Goal: Task Accomplishment & Management: Use online tool/utility

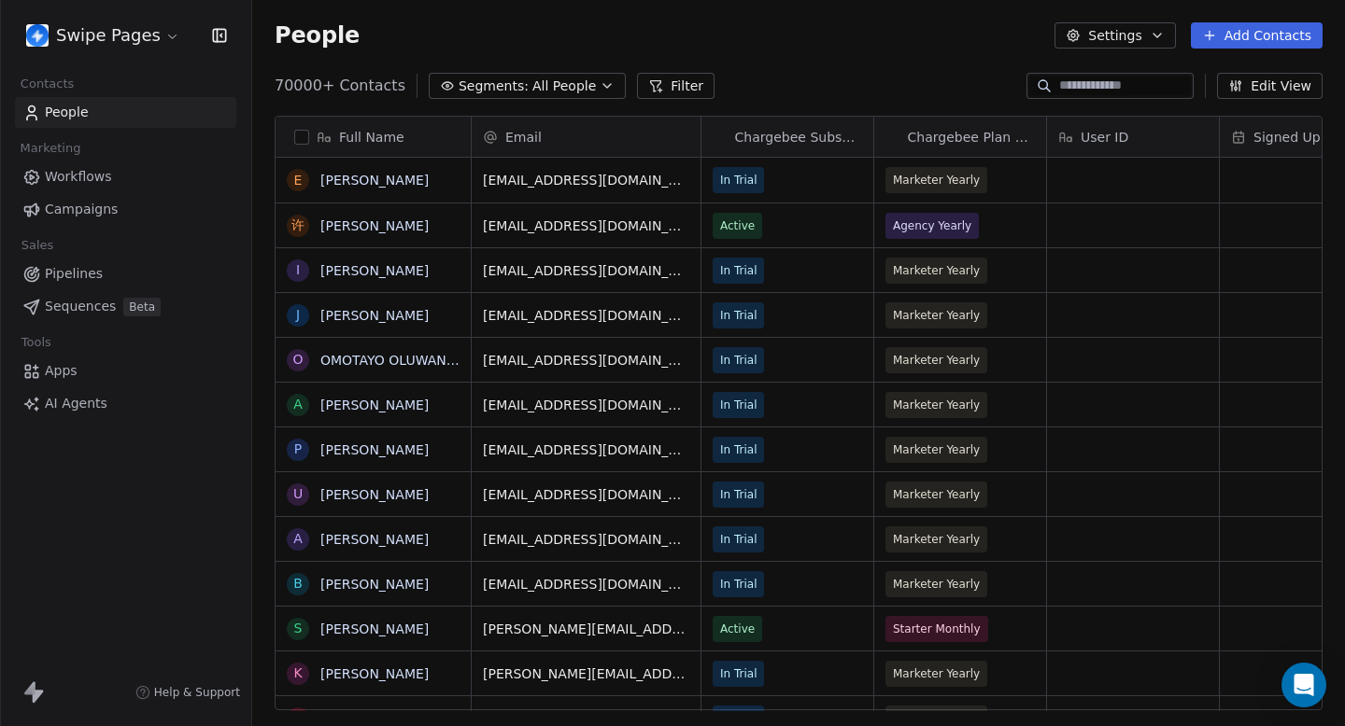
scroll to position [640, 1092]
click at [110, 306] on span "Sequences" at bounding box center [80, 307] width 71 height 20
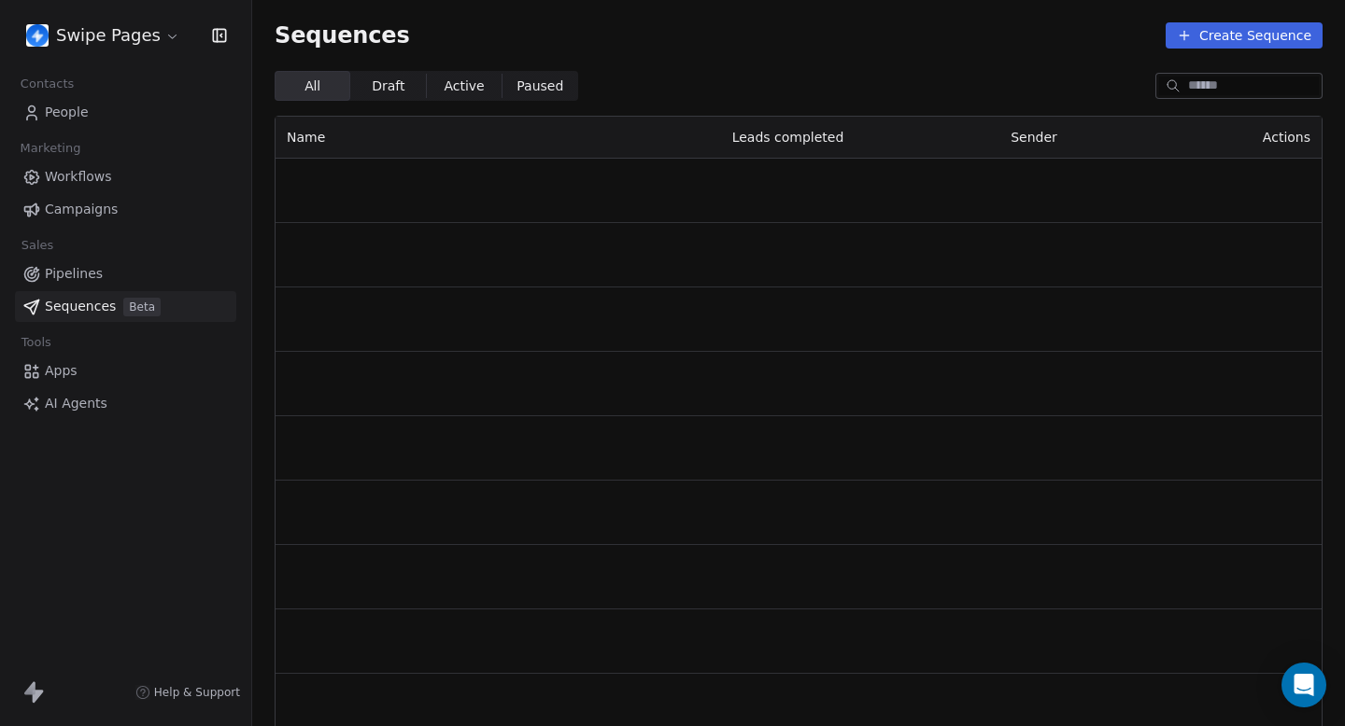
click at [140, 34] on html "Swipe Pages Contacts People Marketing Workflows Campaigns Sales Pipelines Seque…" at bounding box center [672, 363] width 1345 height 726
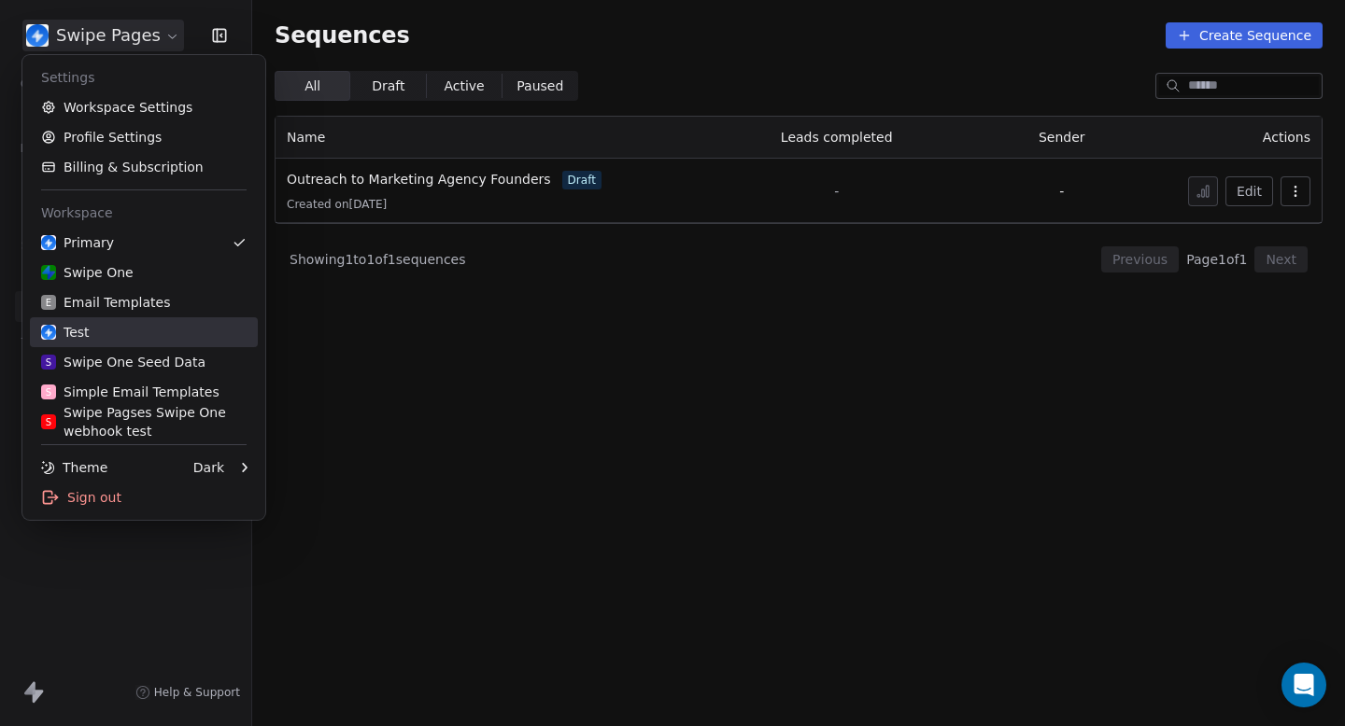
click at [174, 338] on div "Test" at bounding box center [143, 332] width 205 height 19
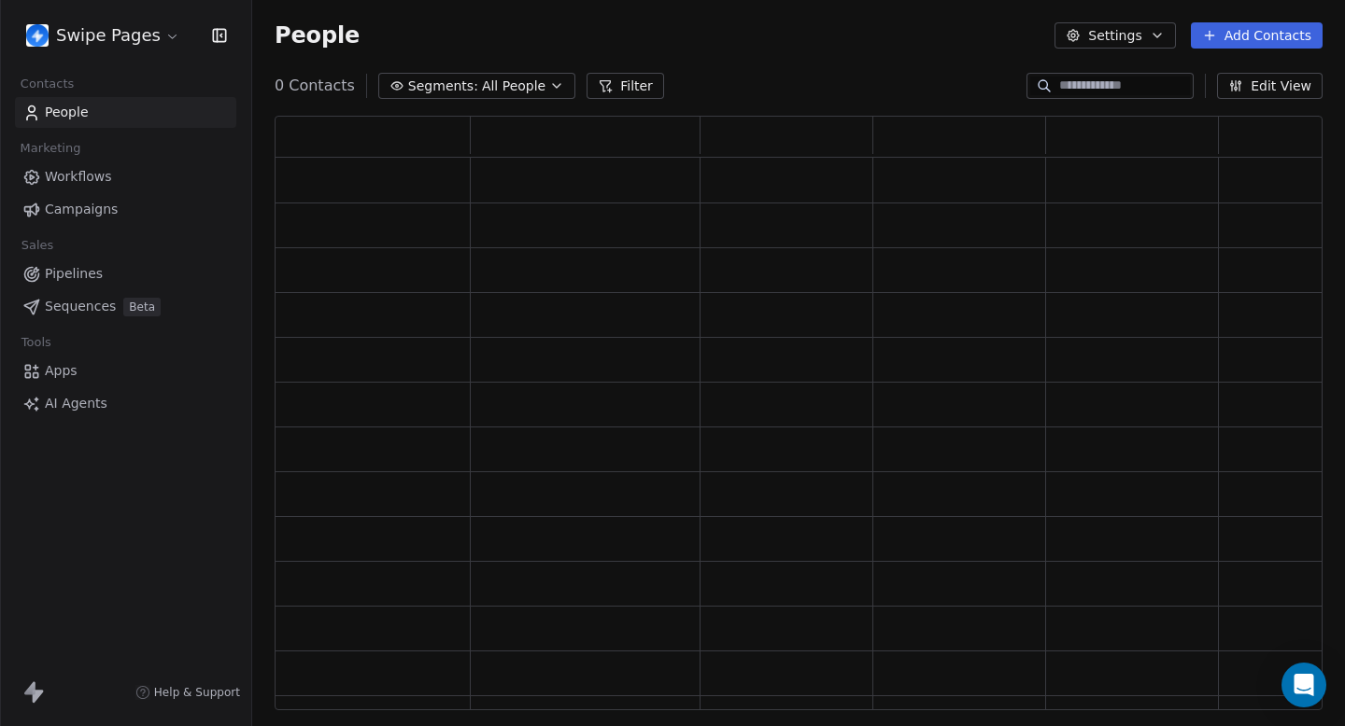
scroll to position [595, 1048]
click at [135, 317] on link "Sequences Beta" at bounding box center [125, 306] width 221 height 31
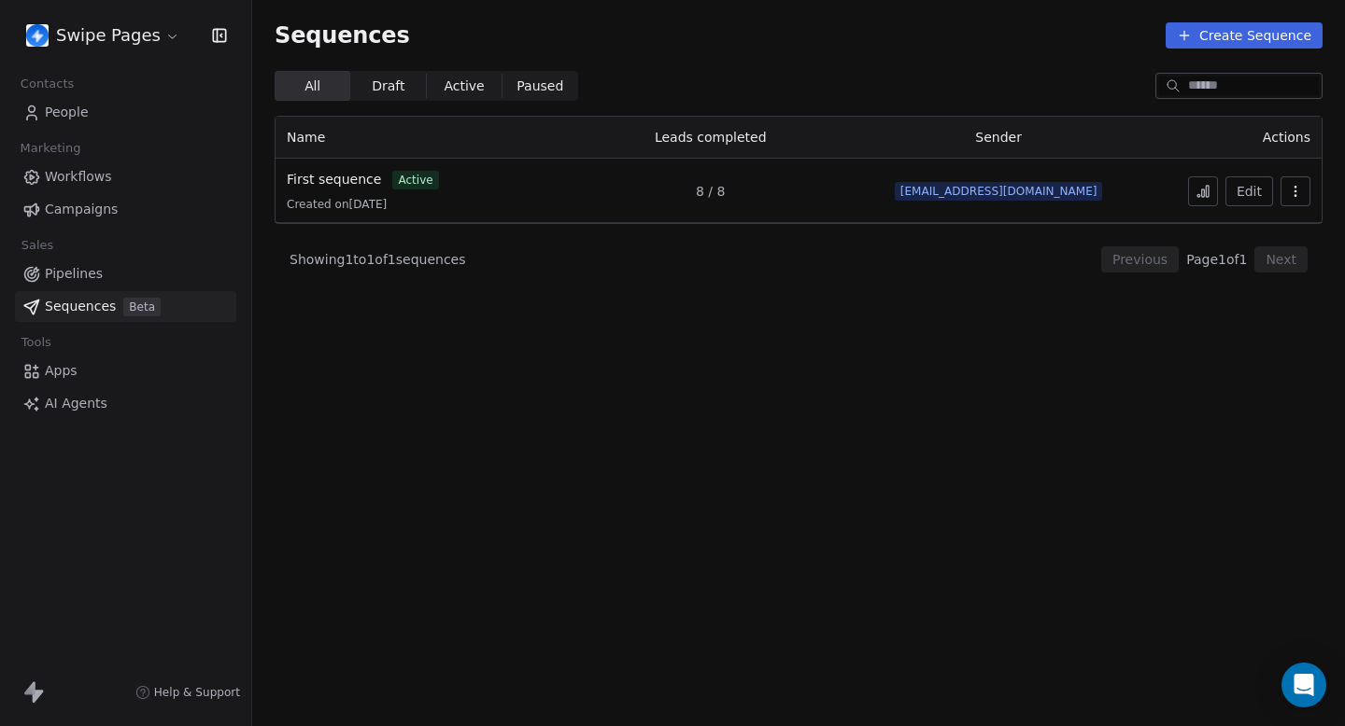
click at [1261, 31] on button "Create Sequence" at bounding box center [1243, 35] width 157 height 26
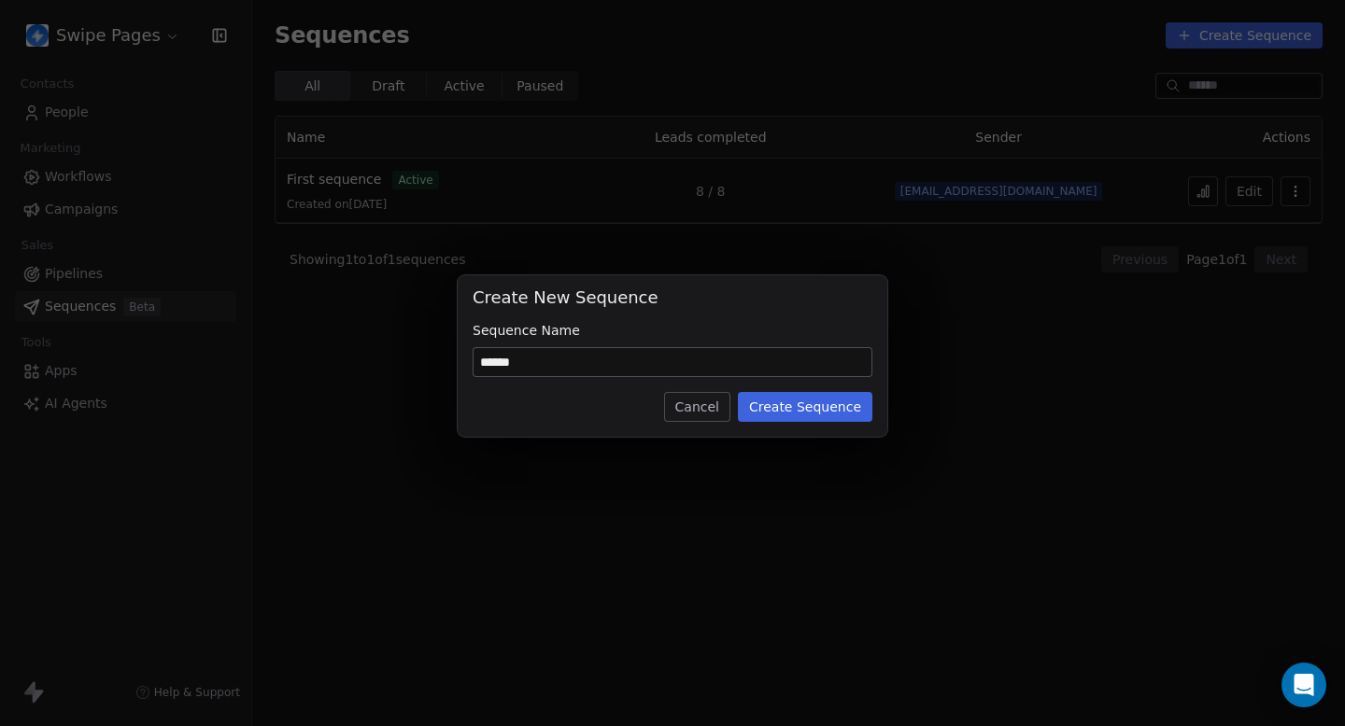
type input "******"
click at [801, 410] on button "Create Sequence" at bounding box center [805, 407] width 134 height 30
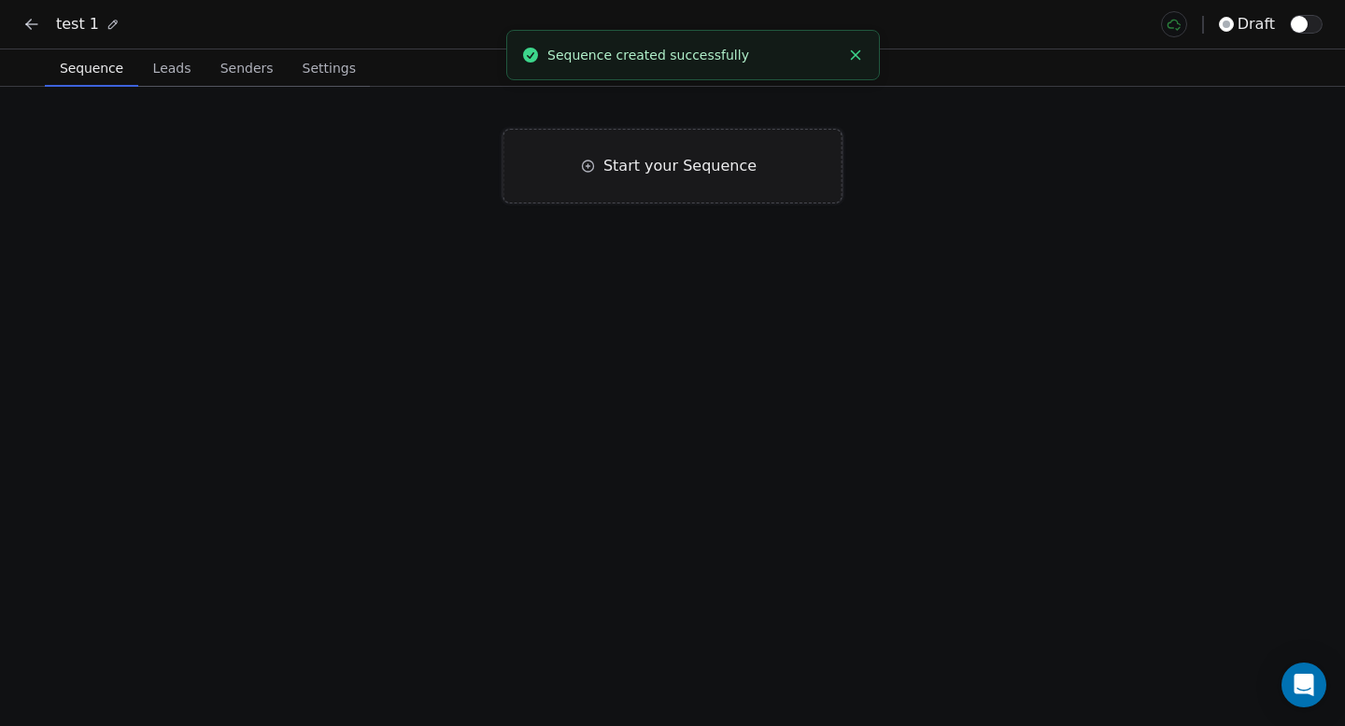
click at [716, 178] on div "Start your Sequence" at bounding box center [672, 166] width 339 height 75
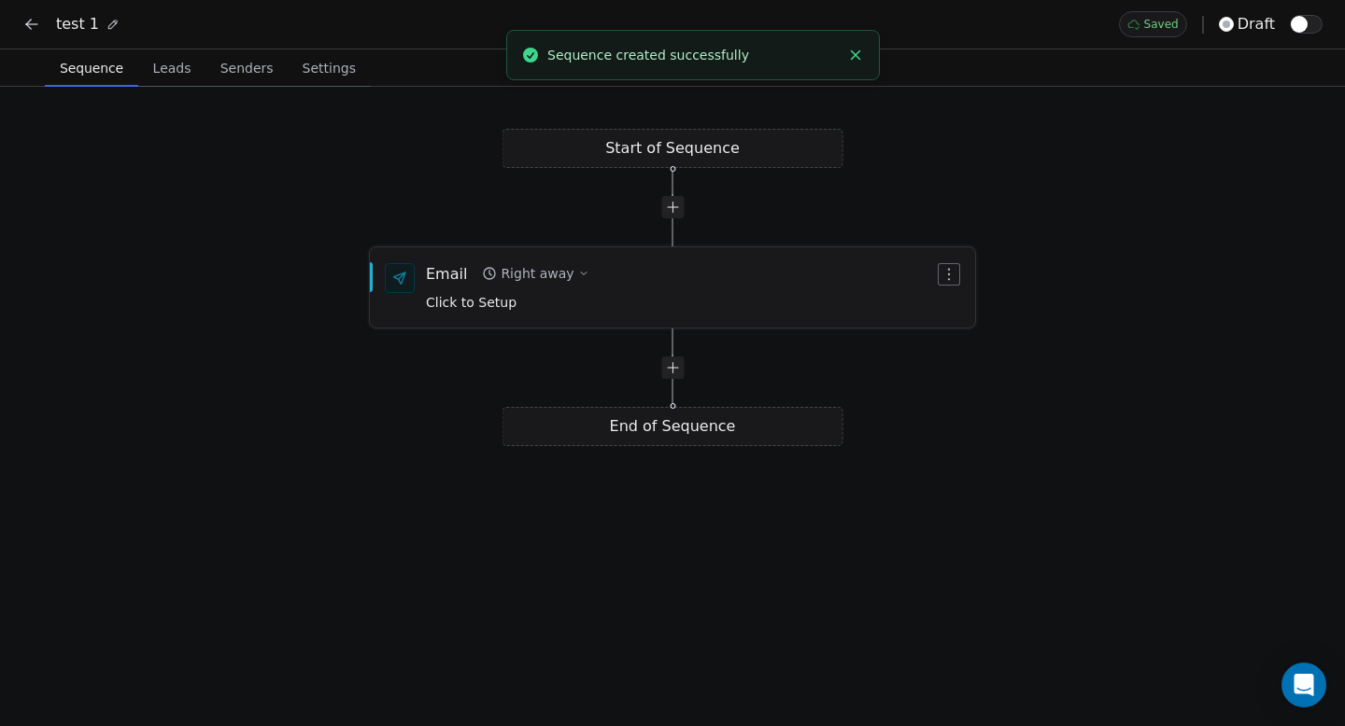
click at [623, 284] on div "Email Right away Click to Setup" at bounding box center [680, 287] width 508 height 49
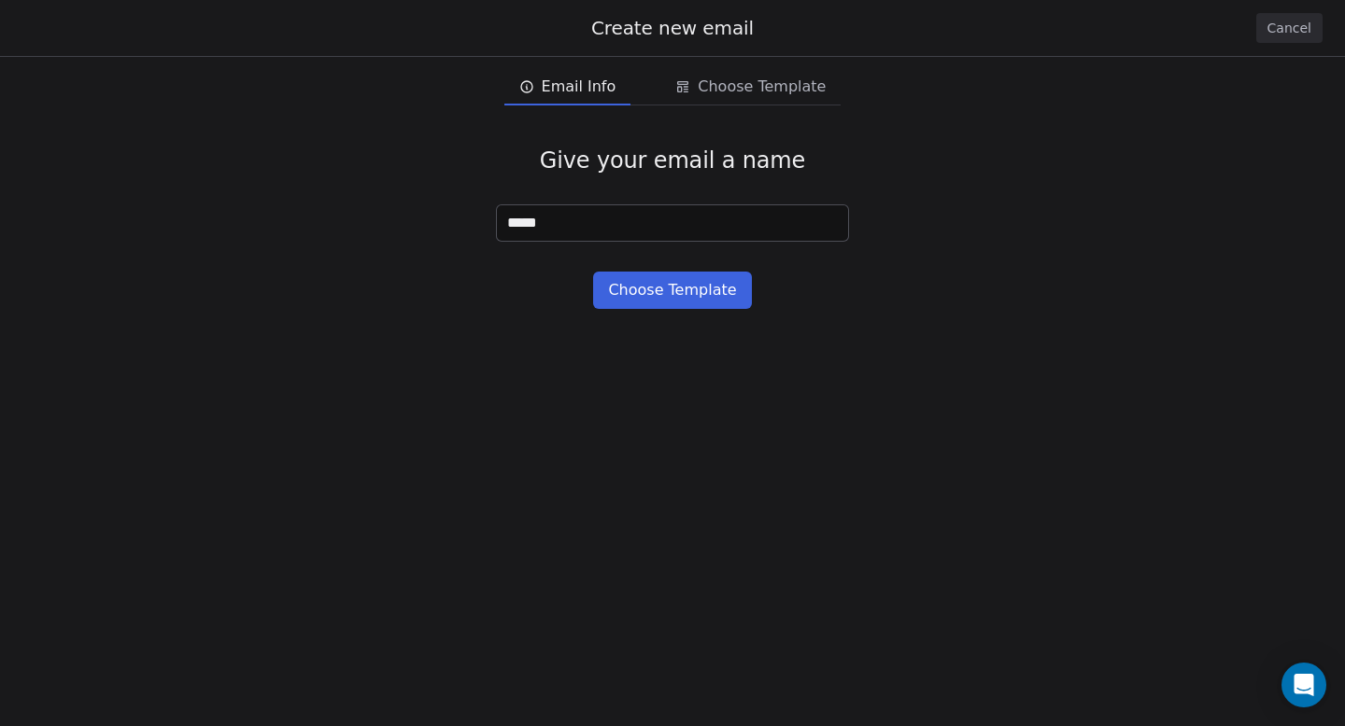
type input "******"
click at [649, 288] on button "Choose Template" at bounding box center [672, 290] width 158 height 37
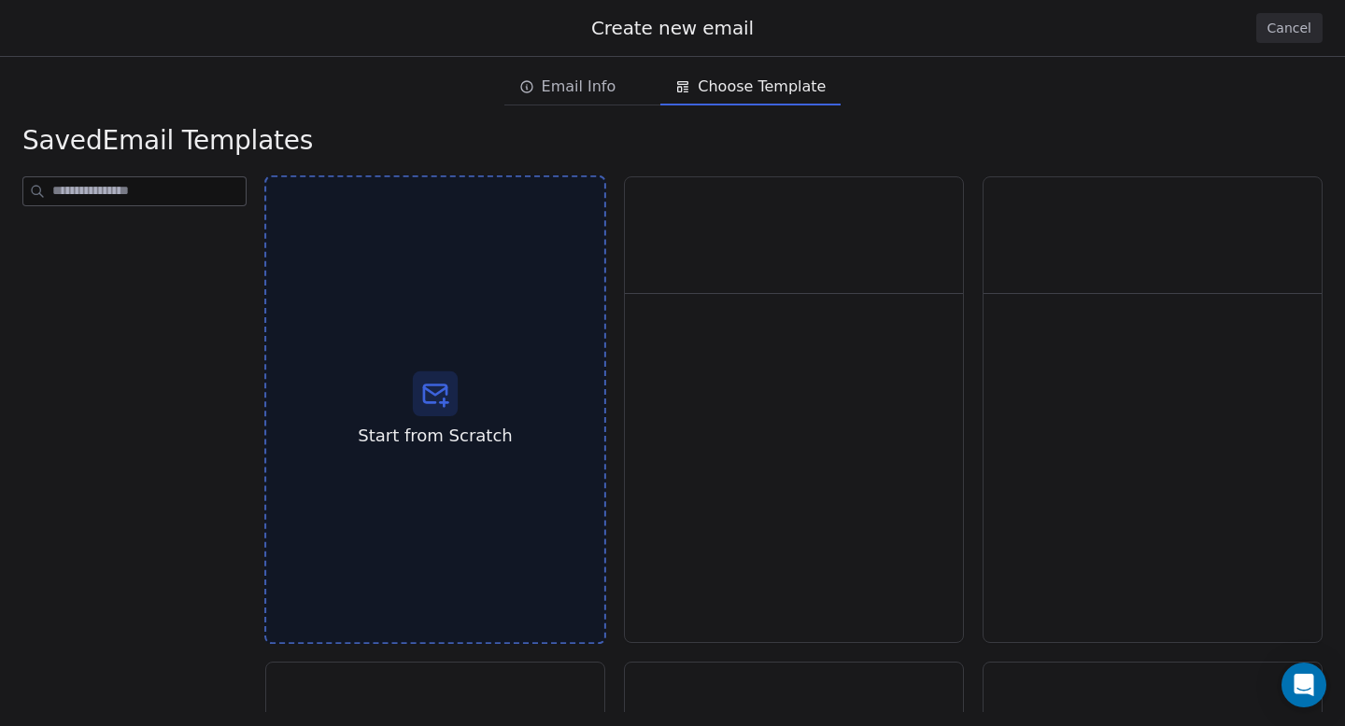
click at [517, 384] on div "Start from Scratch" at bounding box center [435, 411] width 342 height 470
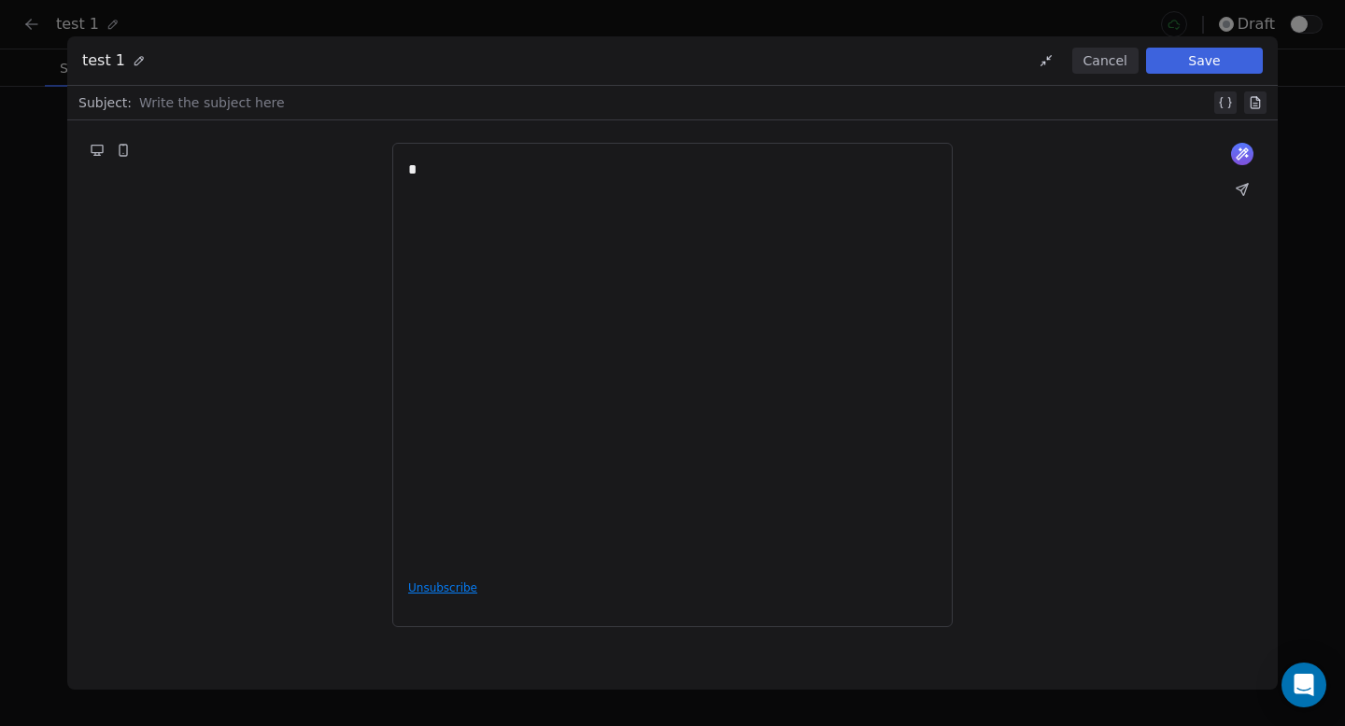
click at [341, 106] on div at bounding box center [674, 103] width 1071 height 22
click at [1210, 61] on button "Save" at bounding box center [1204, 61] width 117 height 26
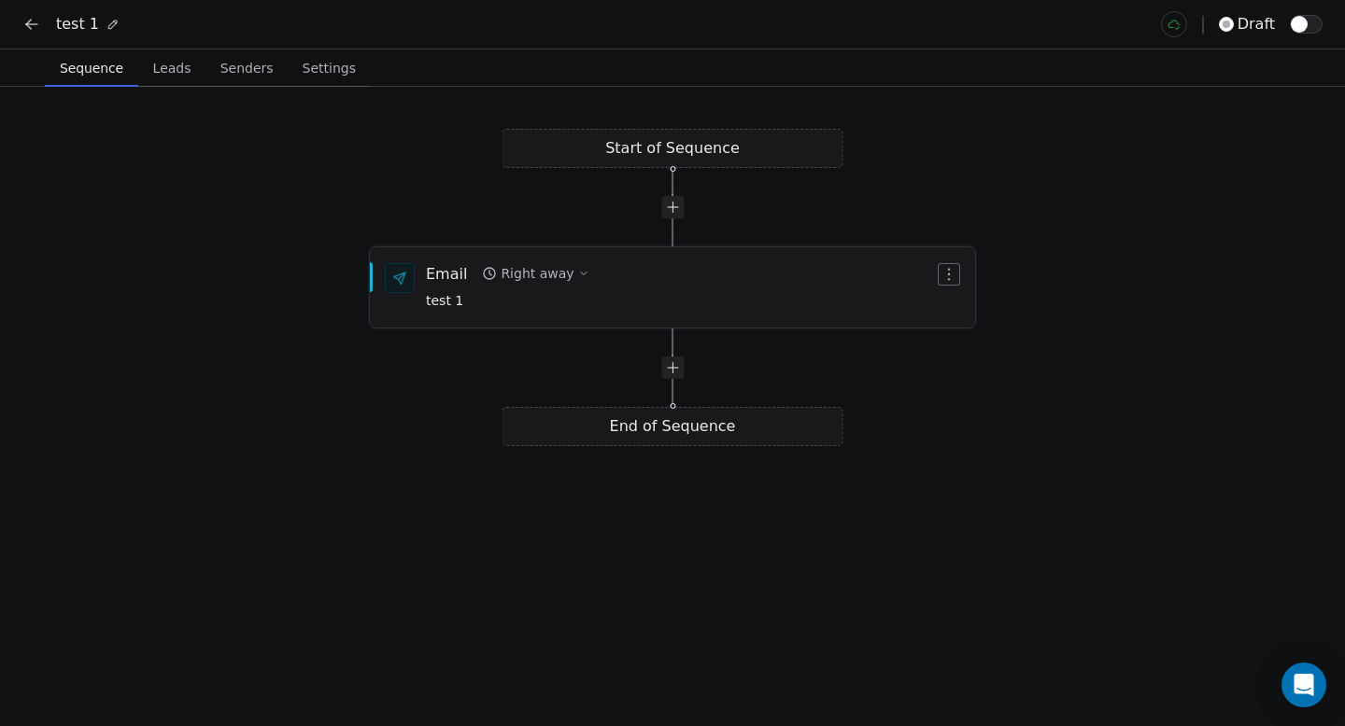
click at [950, 281] on icon "button" at bounding box center [948, 274] width 15 height 15
click at [996, 303] on div "Copy" at bounding box center [984, 308] width 87 height 30
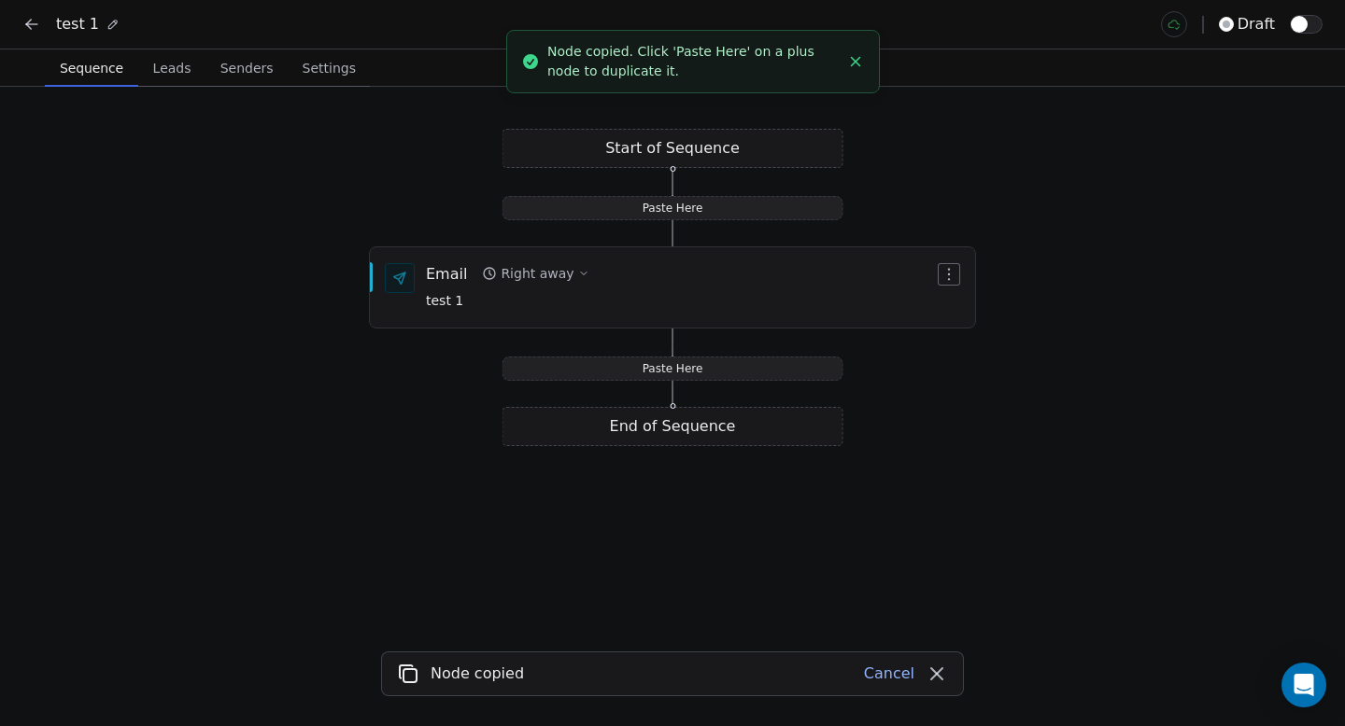
click at [718, 362] on div "Paste Here" at bounding box center [672, 369] width 341 height 24
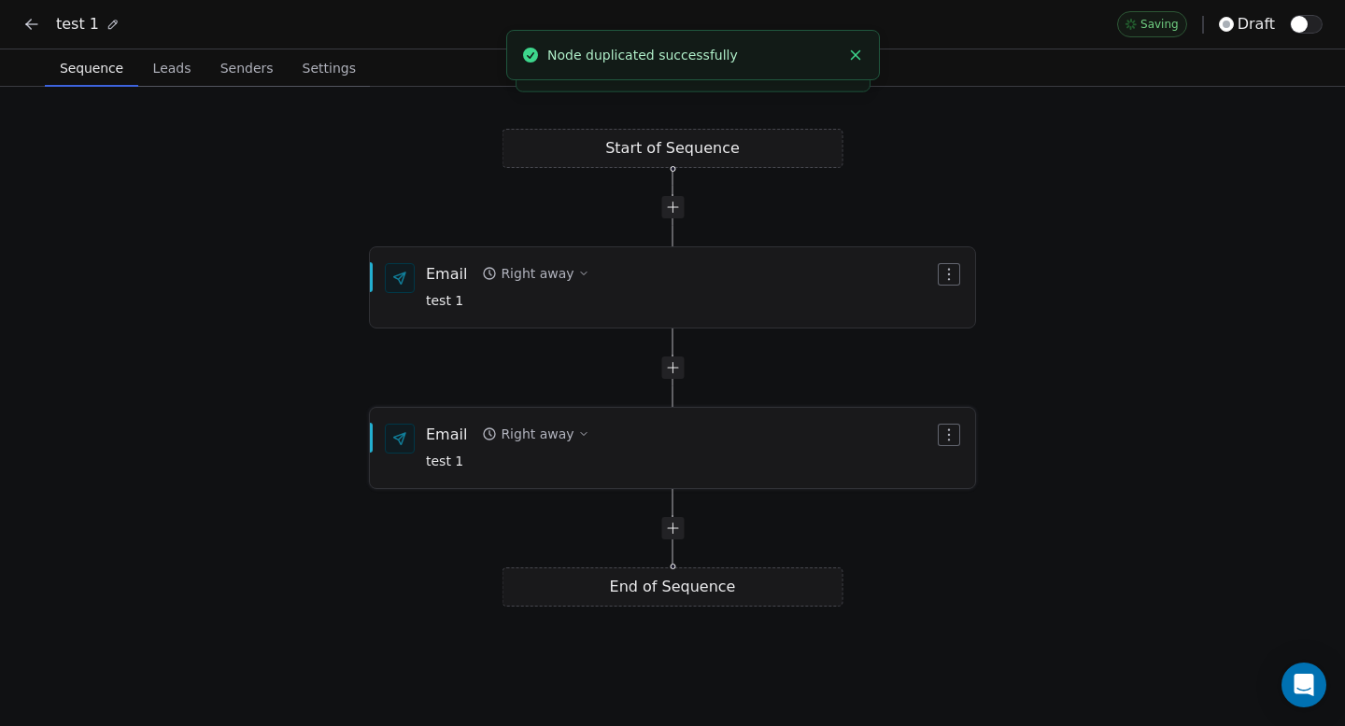
click at [673, 449] on div "Email Right away test 1" at bounding box center [680, 448] width 508 height 49
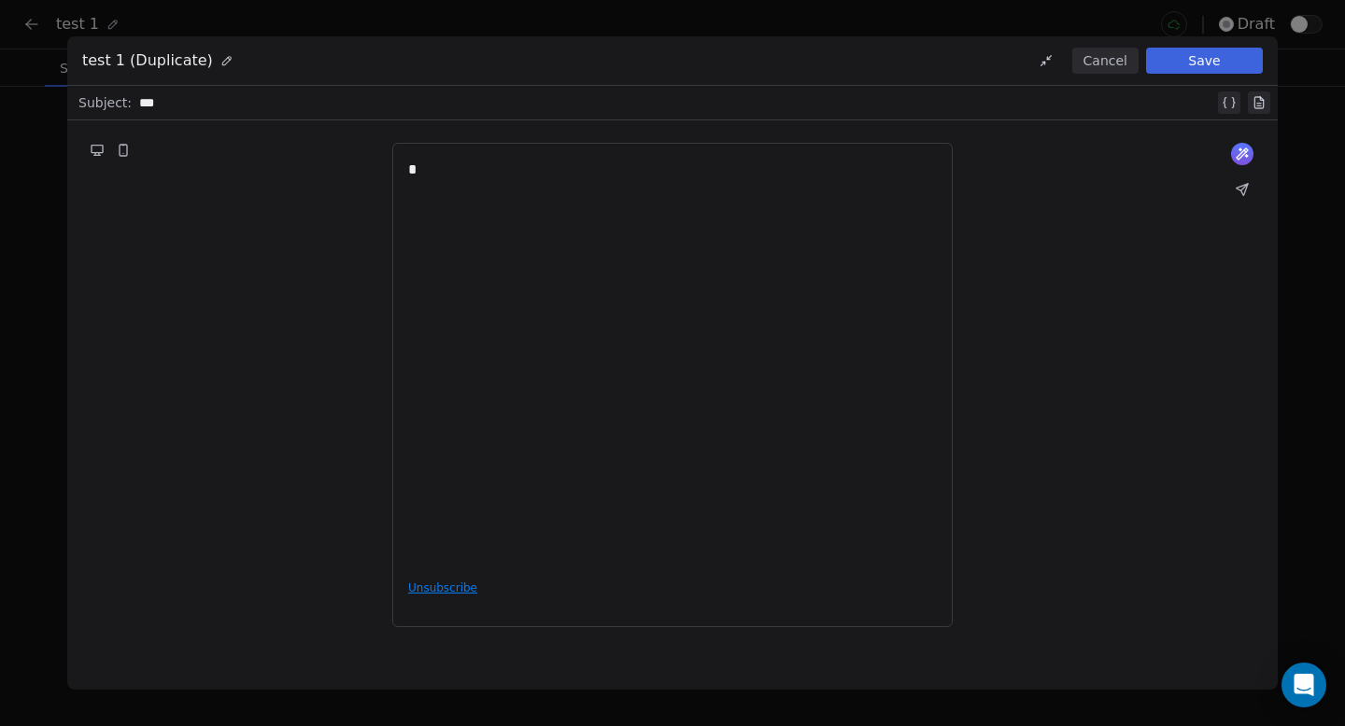
click at [1193, 67] on button "Save" at bounding box center [1204, 61] width 117 height 26
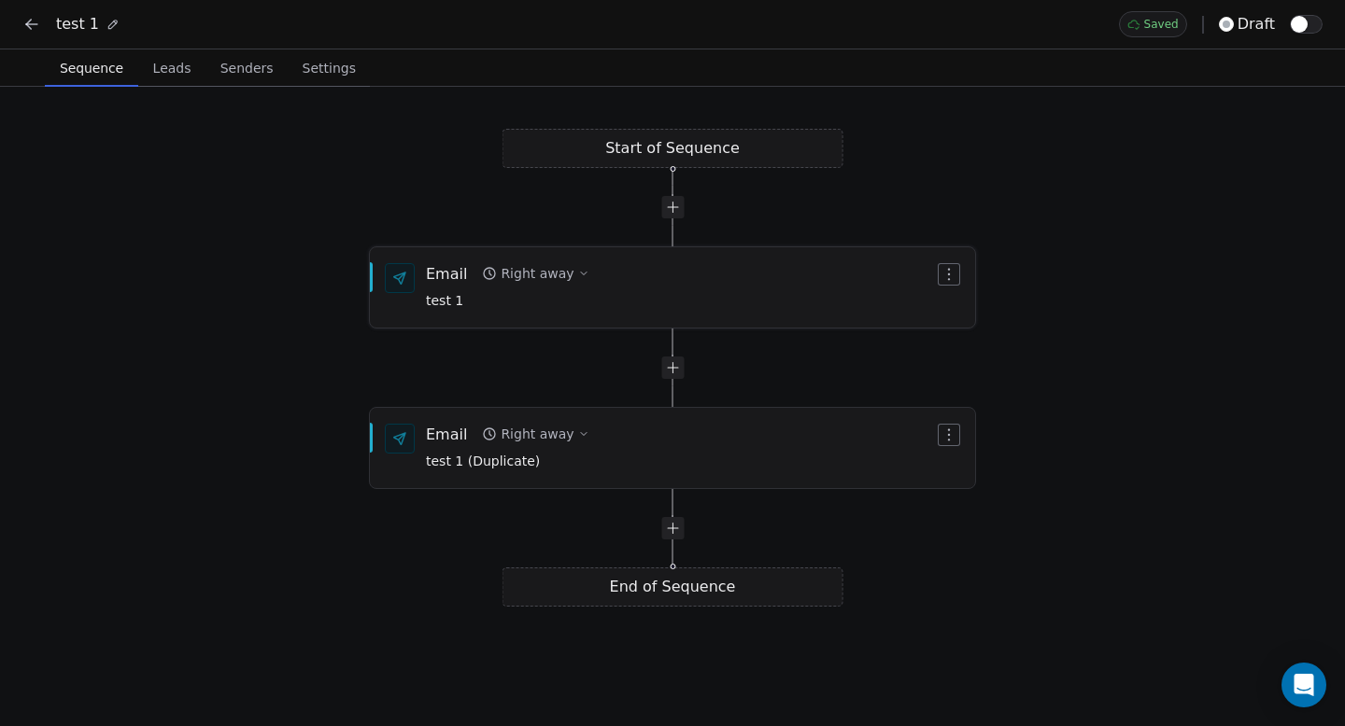
click at [623, 295] on div "Email Right away test 1" at bounding box center [680, 287] width 508 height 49
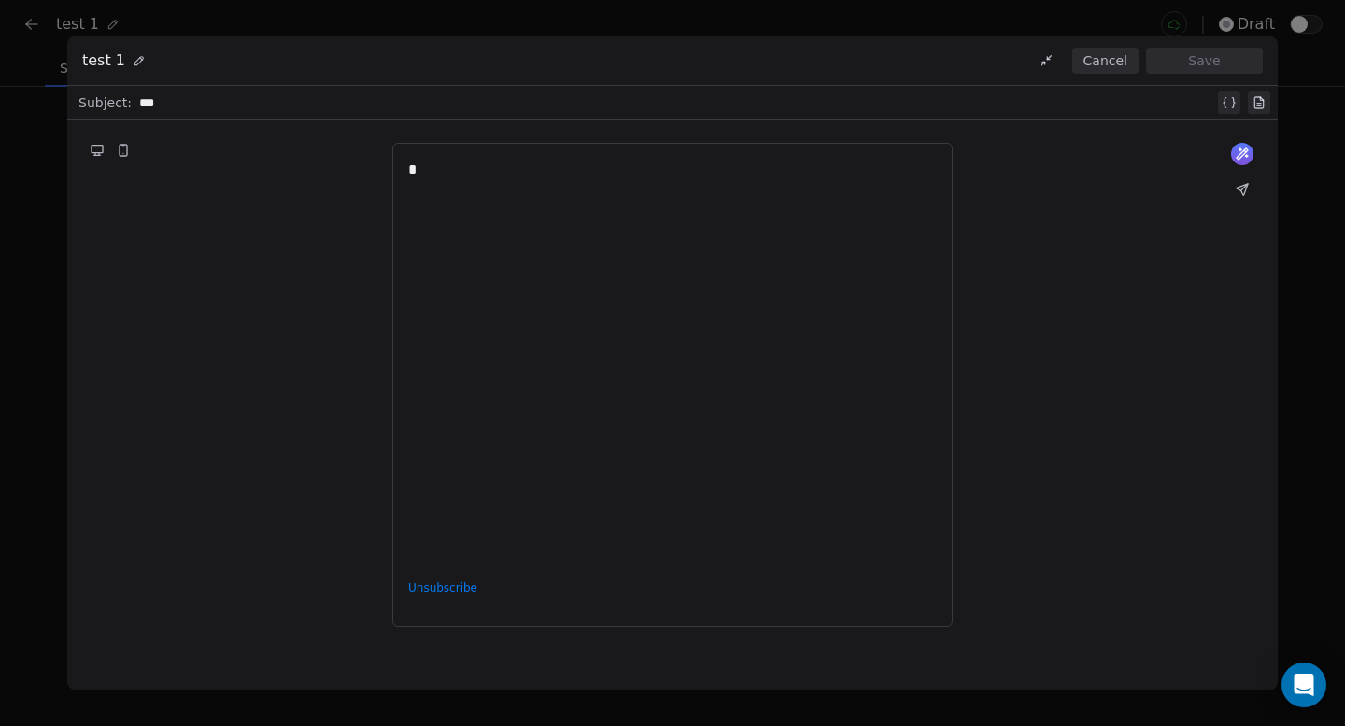
click at [1106, 65] on button "Cancel" at bounding box center [1105, 61] width 66 height 26
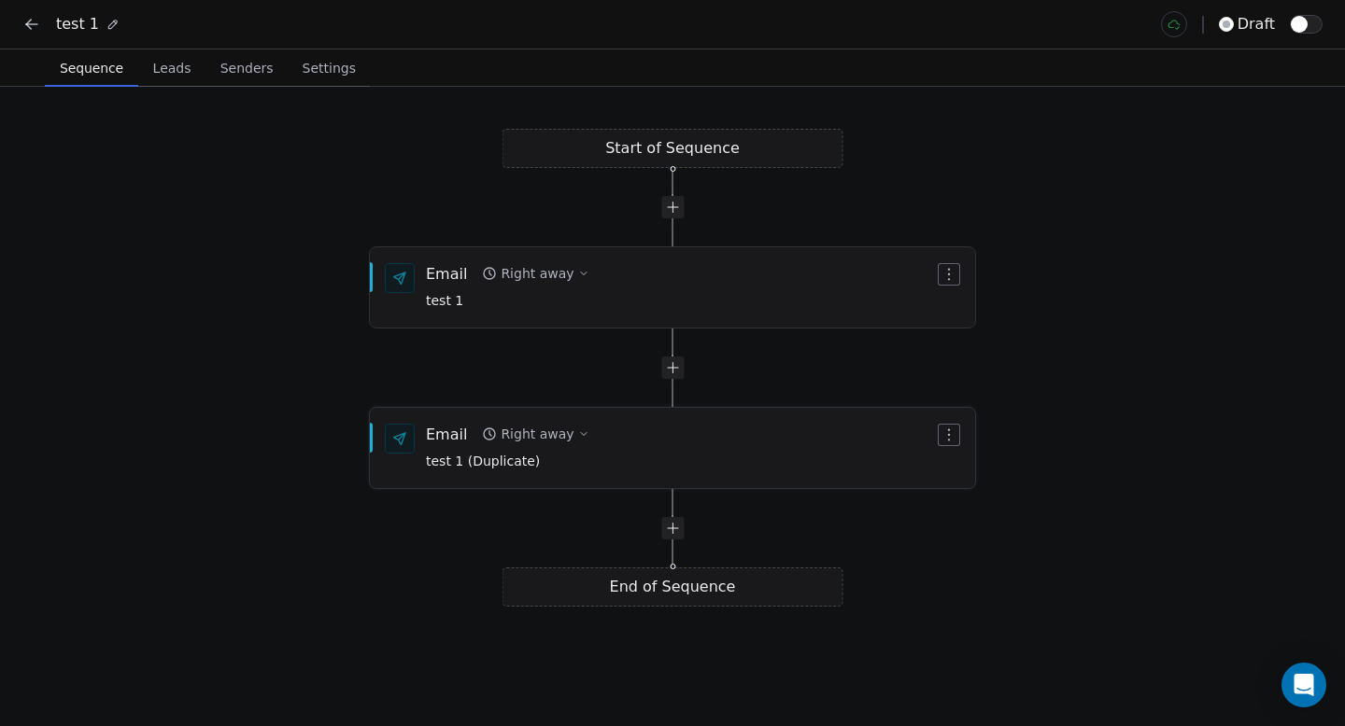
click at [661, 465] on div "Email Right away test 1 (Duplicate)" at bounding box center [680, 448] width 508 height 49
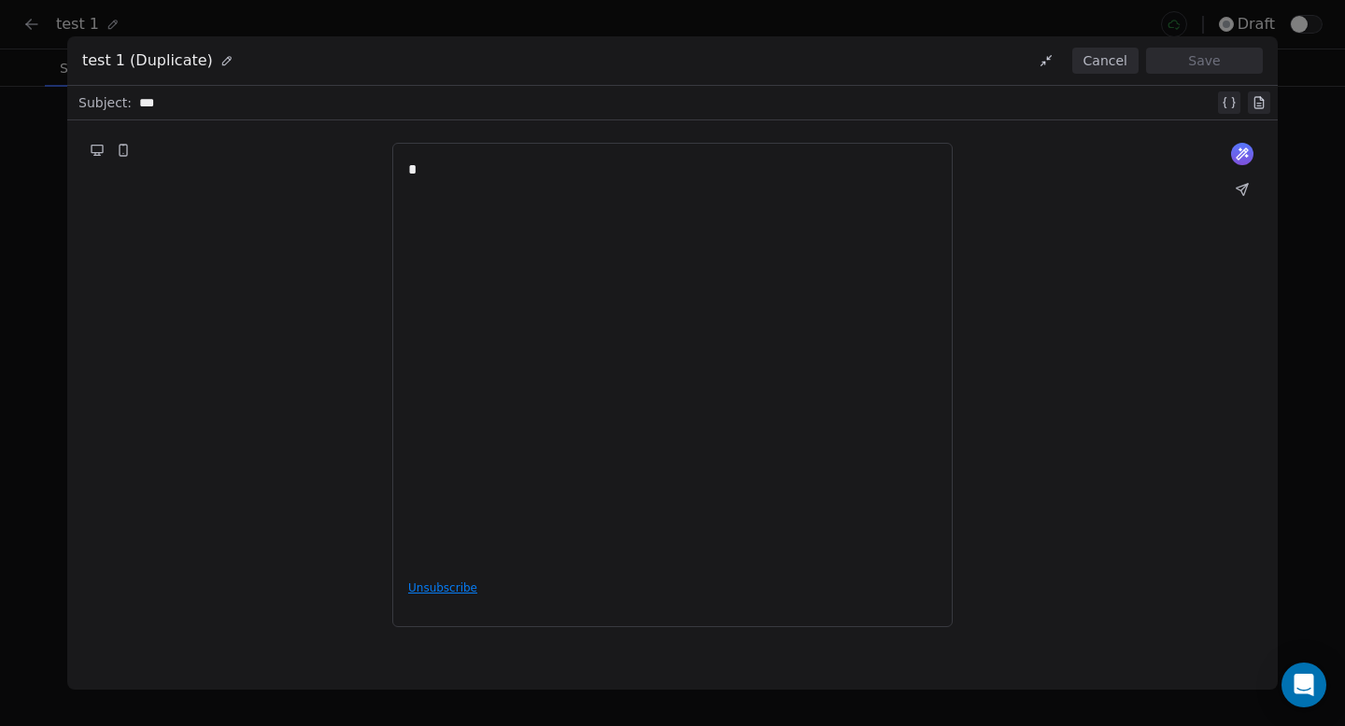
click at [1082, 57] on button "Cancel" at bounding box center [1105, 61] width 66 height 26
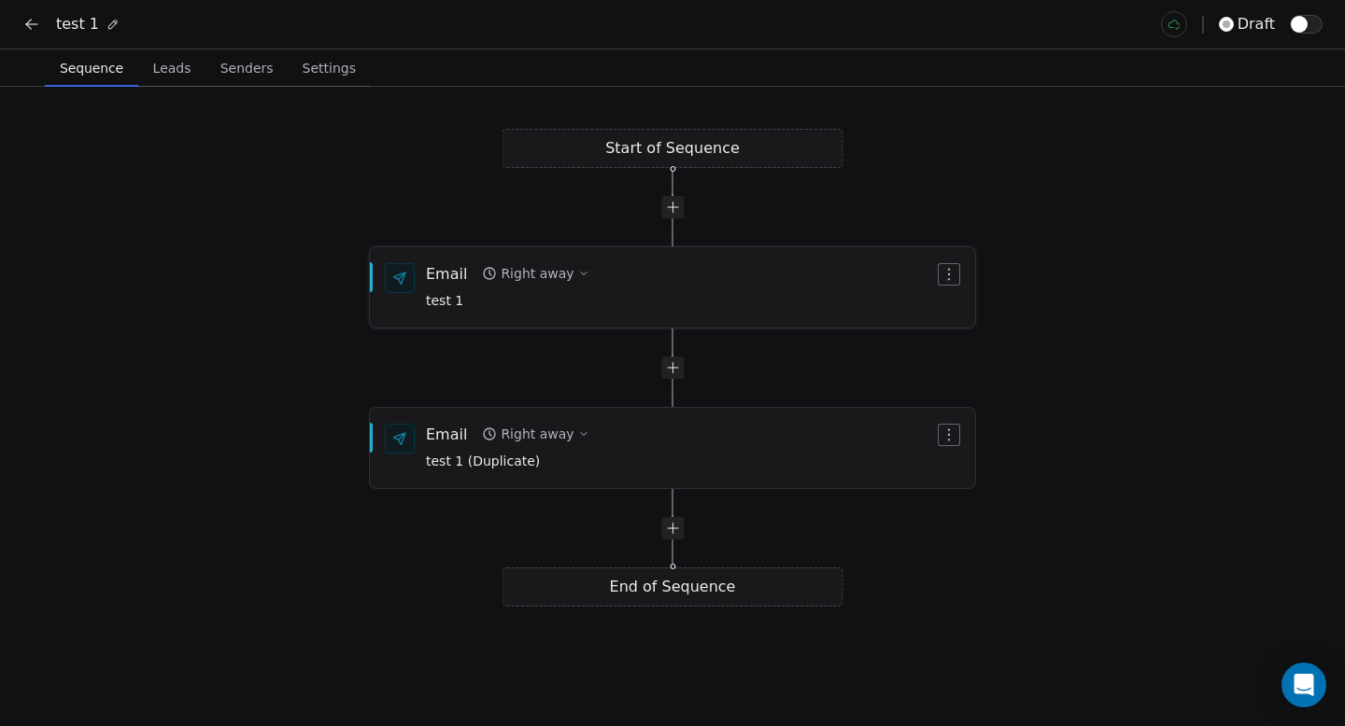
click at [741, 275] on div "Email Right away test 1" at bounding box center [680, 287] width 508 height 49
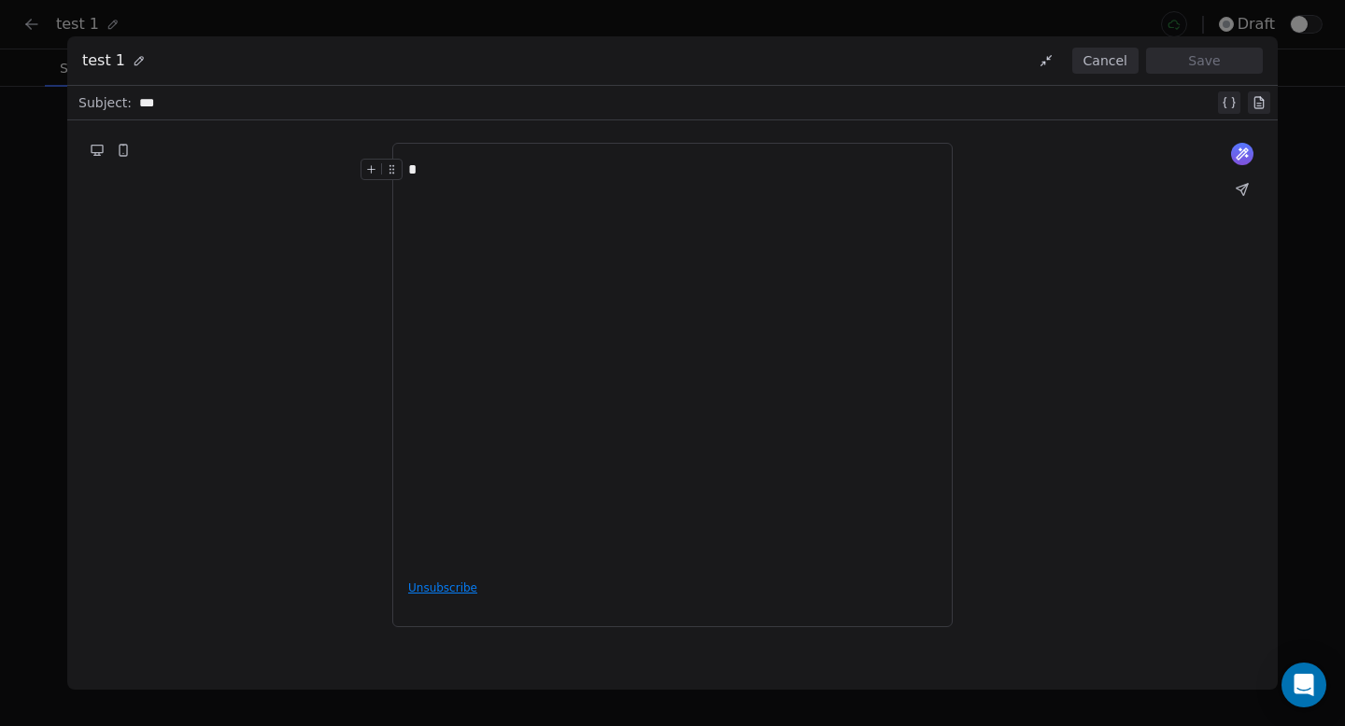
click at [1090, 63] on button "Cancel" at bounding box center [1105, 61] width 66 height 26
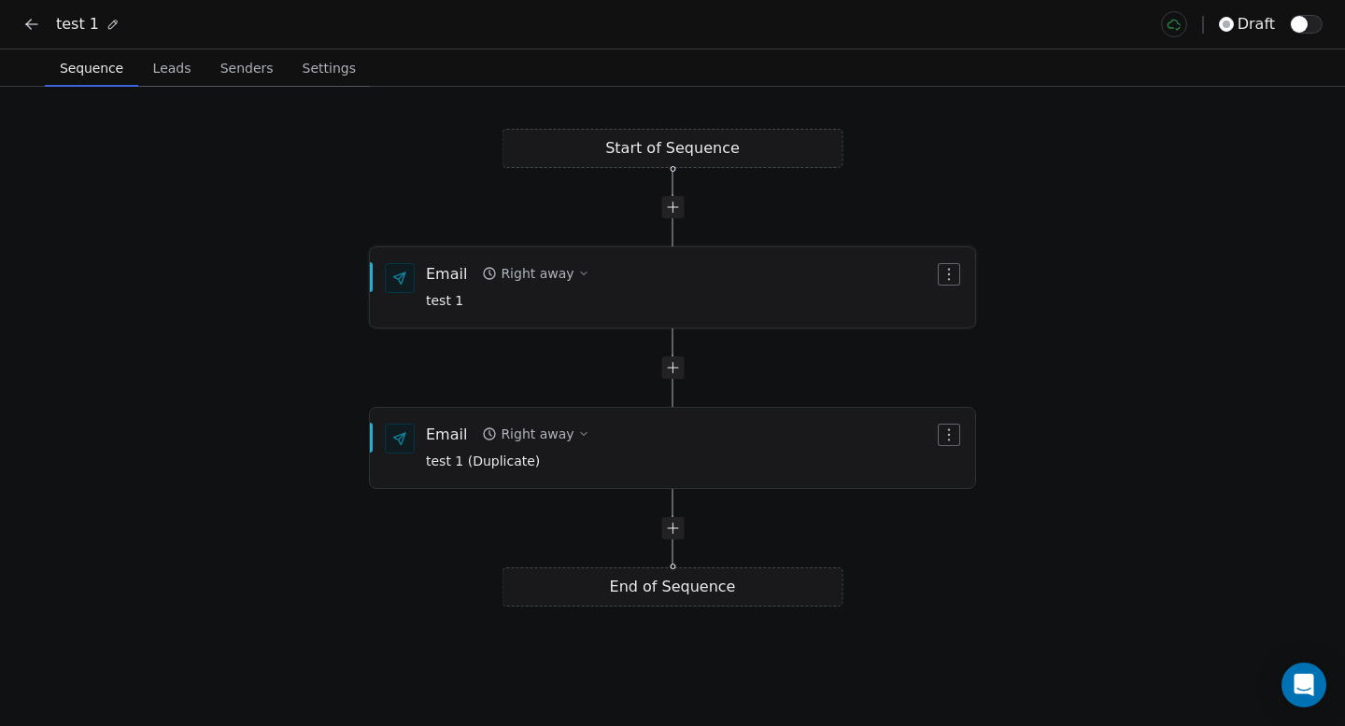
click at [750, 298] on div "Email Right away test 1" at bounding box center [680, 287] width 508 height 49
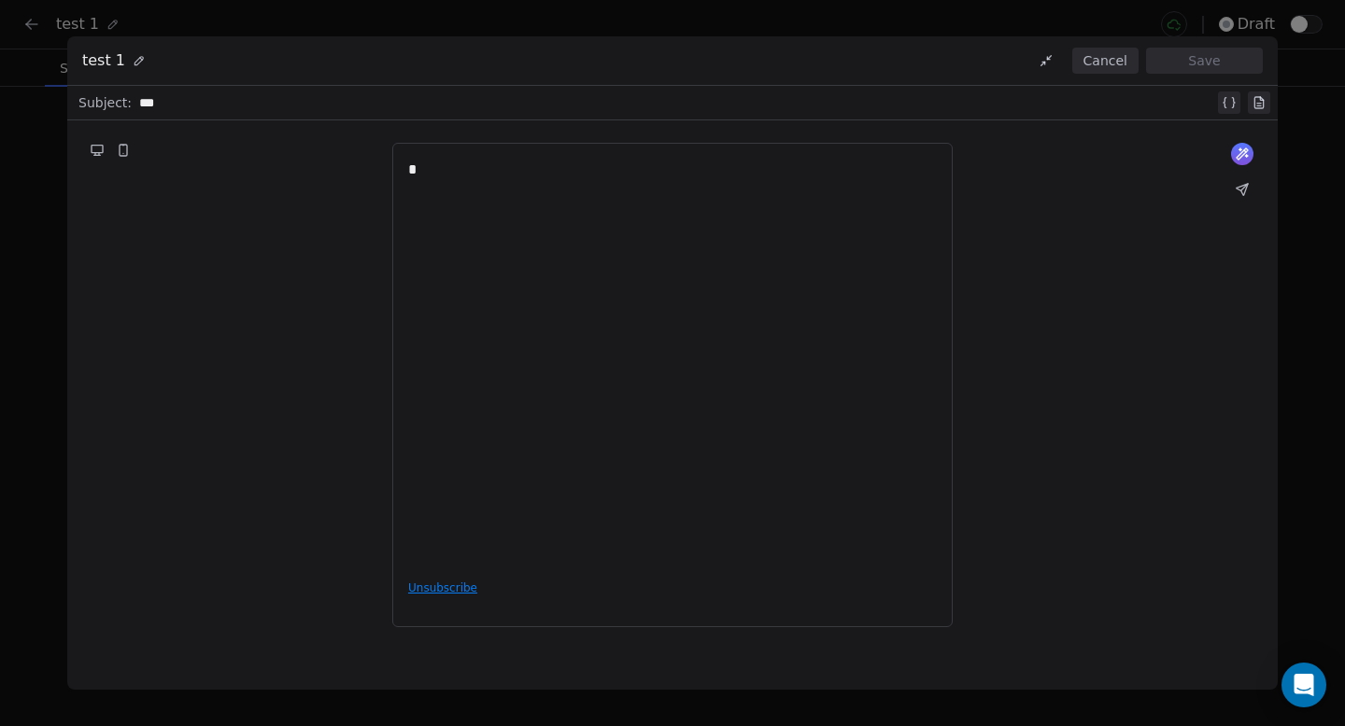
click at [542, 192] on div "*" at bounding box center [672, 362] width 528 height 406
click at [1186, 57] on button "Save" at bounding box center [1204, 61] width 117 height 26
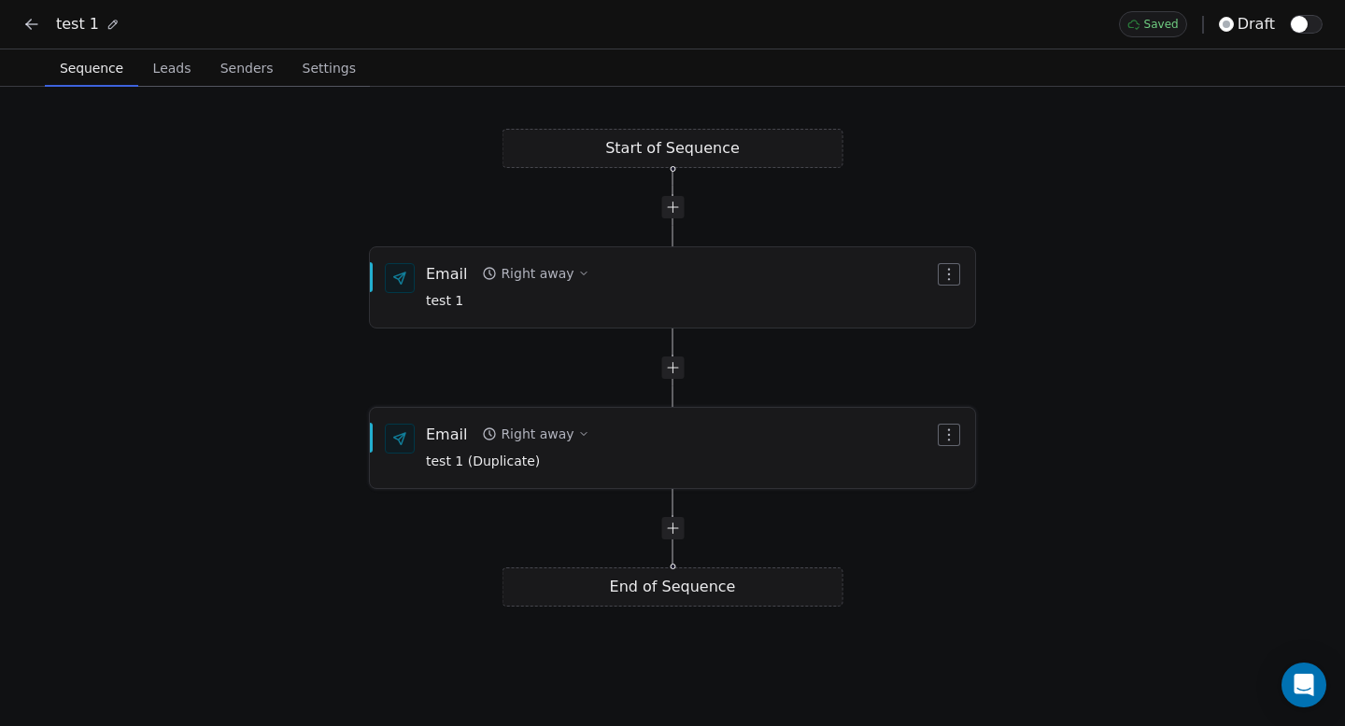
click at [751, 415] on div "Email Right away test 1 (Duplicate)" at bounding box center [672, 448] width 605 height 78
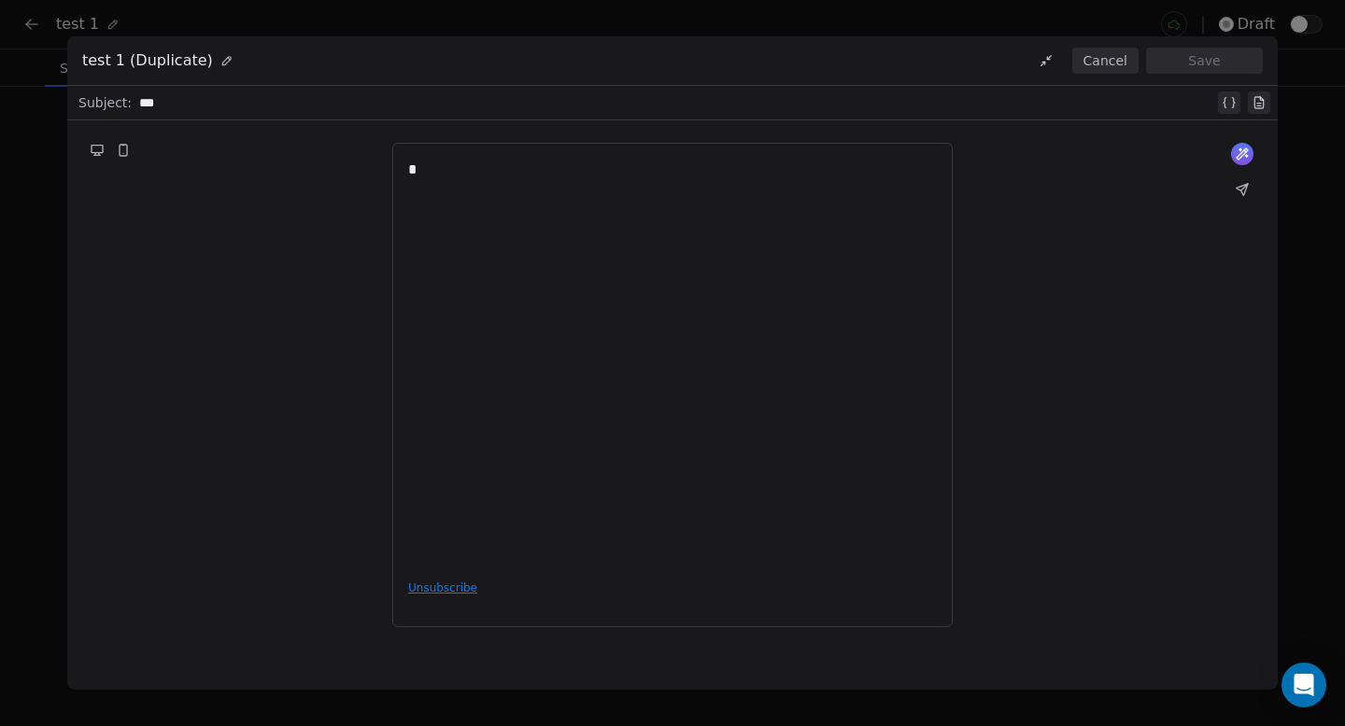
click at [889, 240] on div "*" at bounding box center [672, 362] width 528 height 406
click at [1196, 61] on button "Save" at bounding box center [1204, 61] width 117 height 26
